Goal: Navigation & Orientation: Find specific page/section

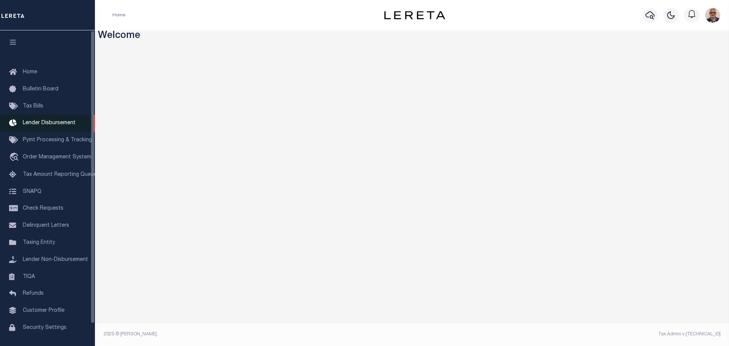
click at [41, 123] on span "Lender Disbursement" at bounding box center [49, 122] width 53 height 5
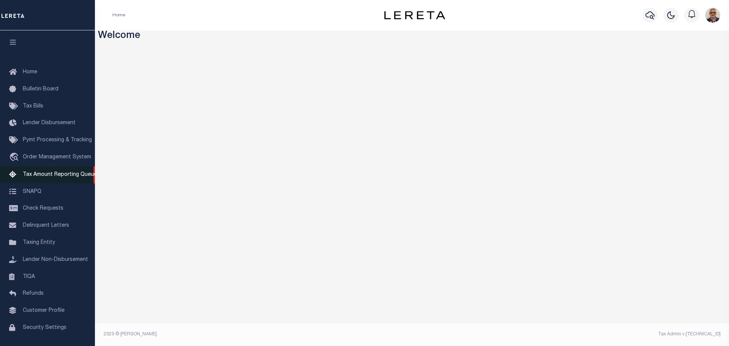
click at [62, 177] on span "Tax Amount Reporting Queue" at bounding box center [60, 174] width 74 height 5
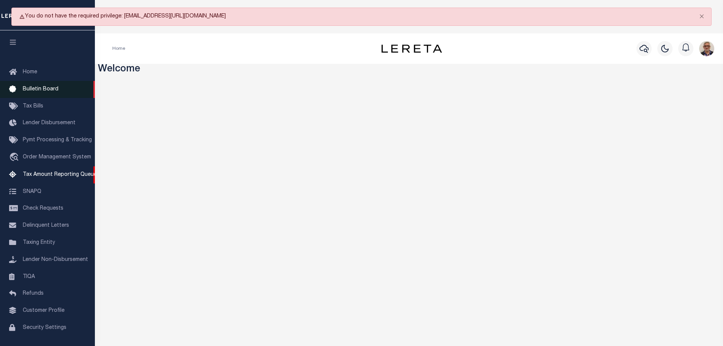
click at [33, 90] on span "Bulletin Board" at bounding box center [41, 89] width 36 height 5
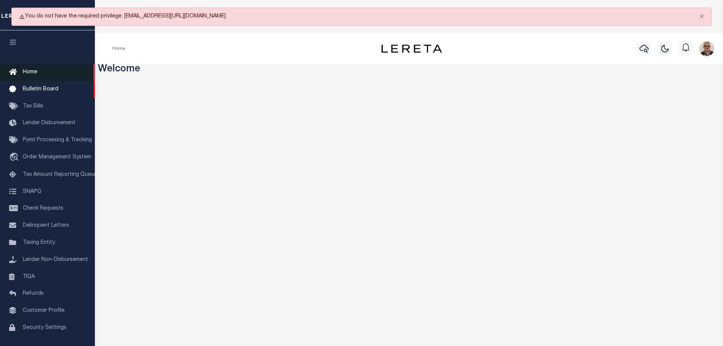
click at [28, 71] on span "Home" at bounding box center [30, 71] width 14 height 5
